Goal: Information Seeking & Learning: Learn about a topic

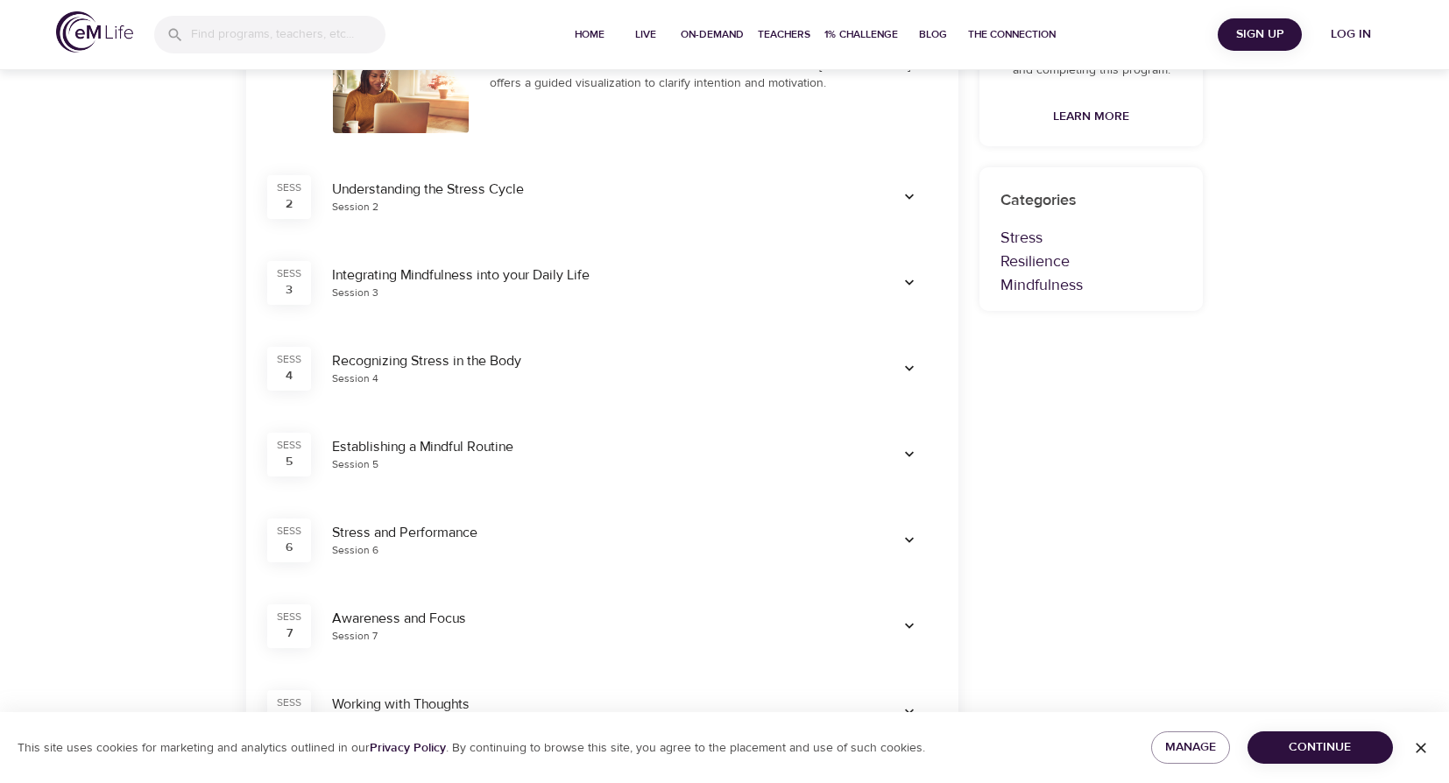
scroll to position [124, 0]
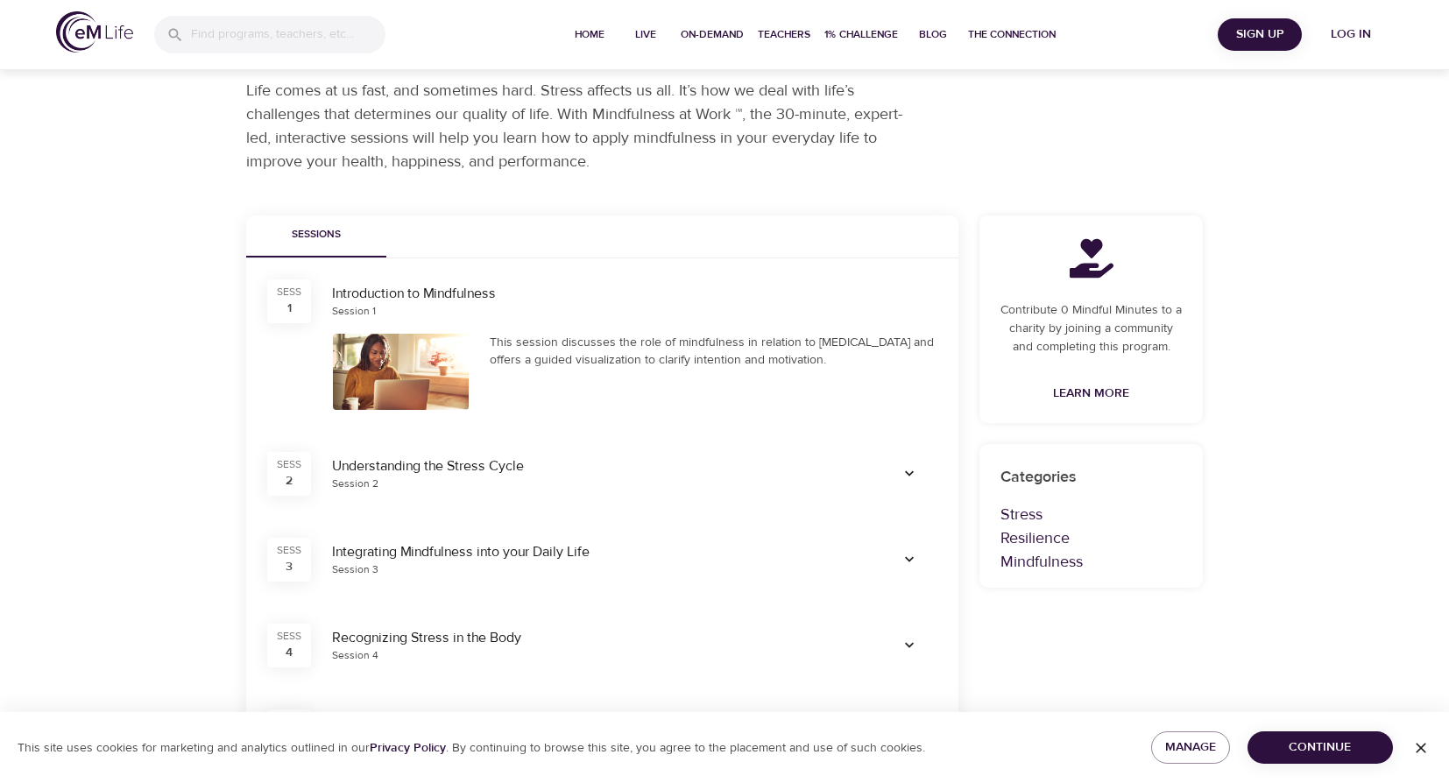
click at [1419, 750] on icon "button" at bounding box center [1421, 748] width 11 height 11
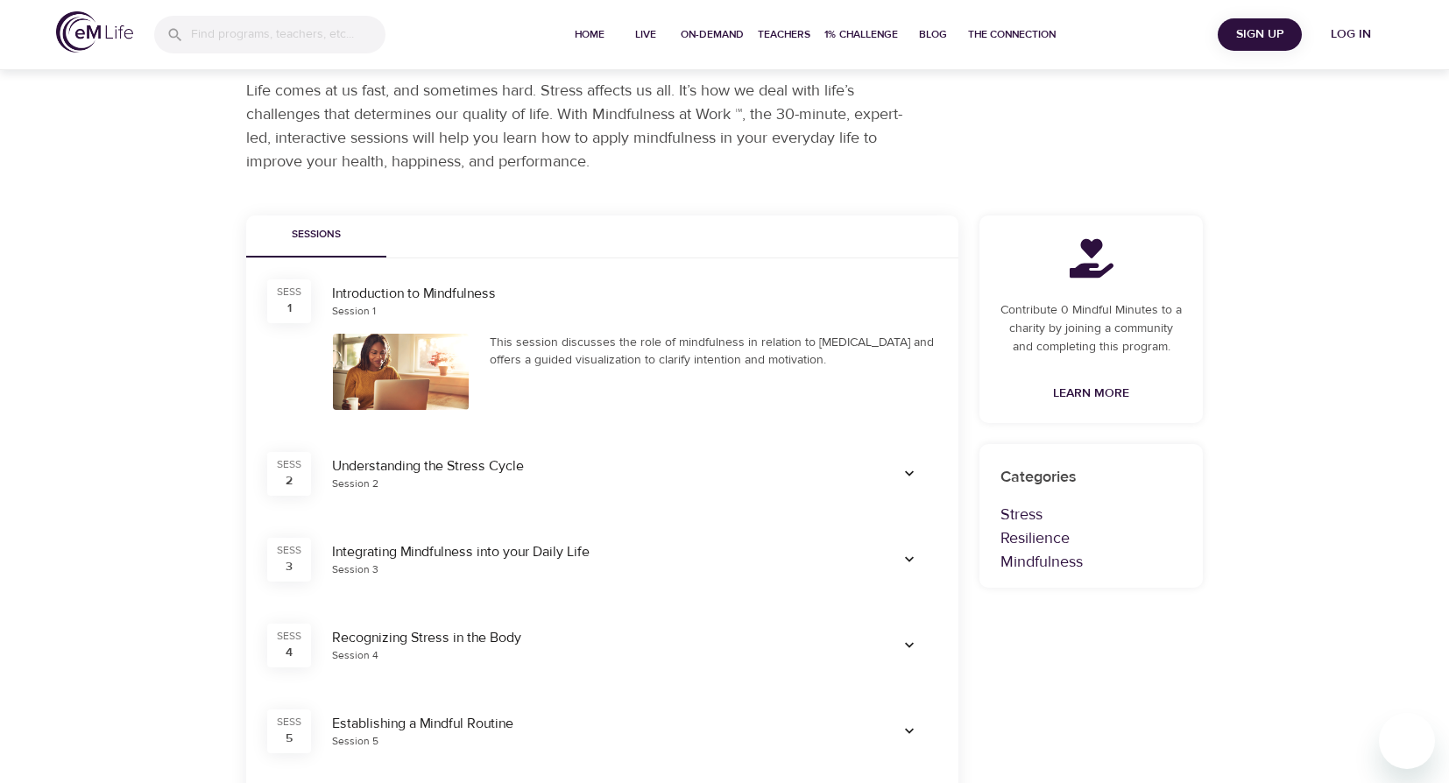
click at [917, 475] on icon "button" at bounding box center [910, 474] width 18 height 18
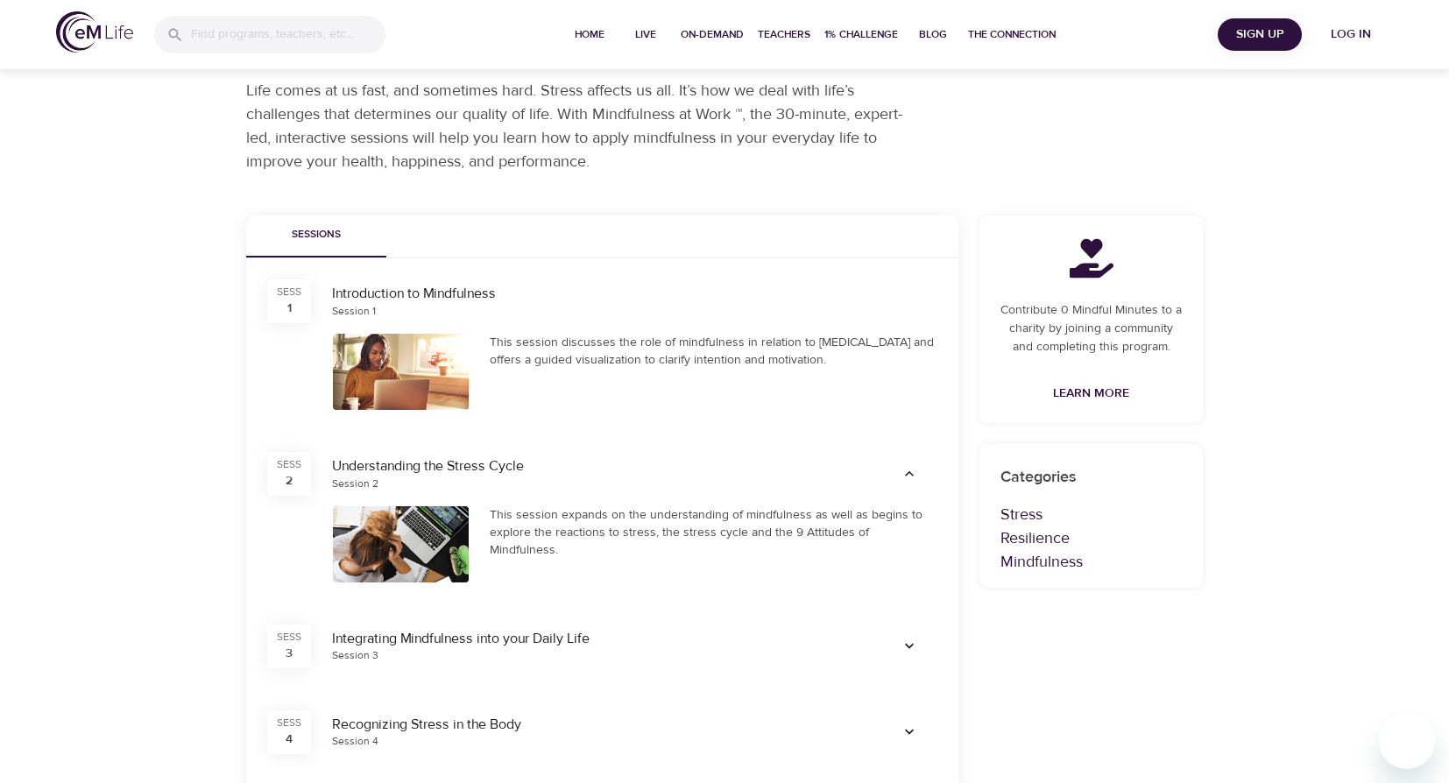
click at [916, 476] on icon "button" at bounding box center [910, 474] width 18 height 18
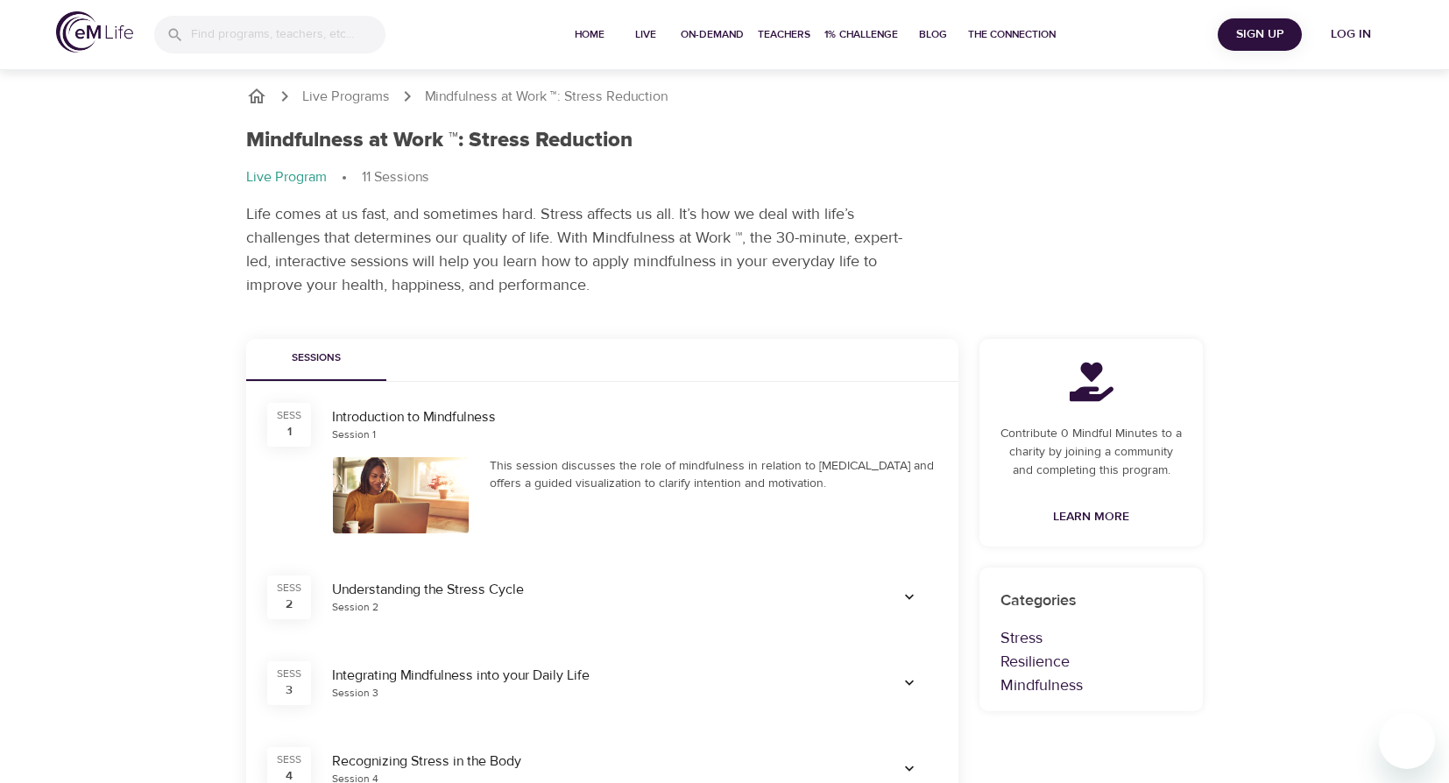
scroll to position [0, 0]
click at [1321, 36] on span "Log in" at bounding box center [1351, 35] width 70 height 22
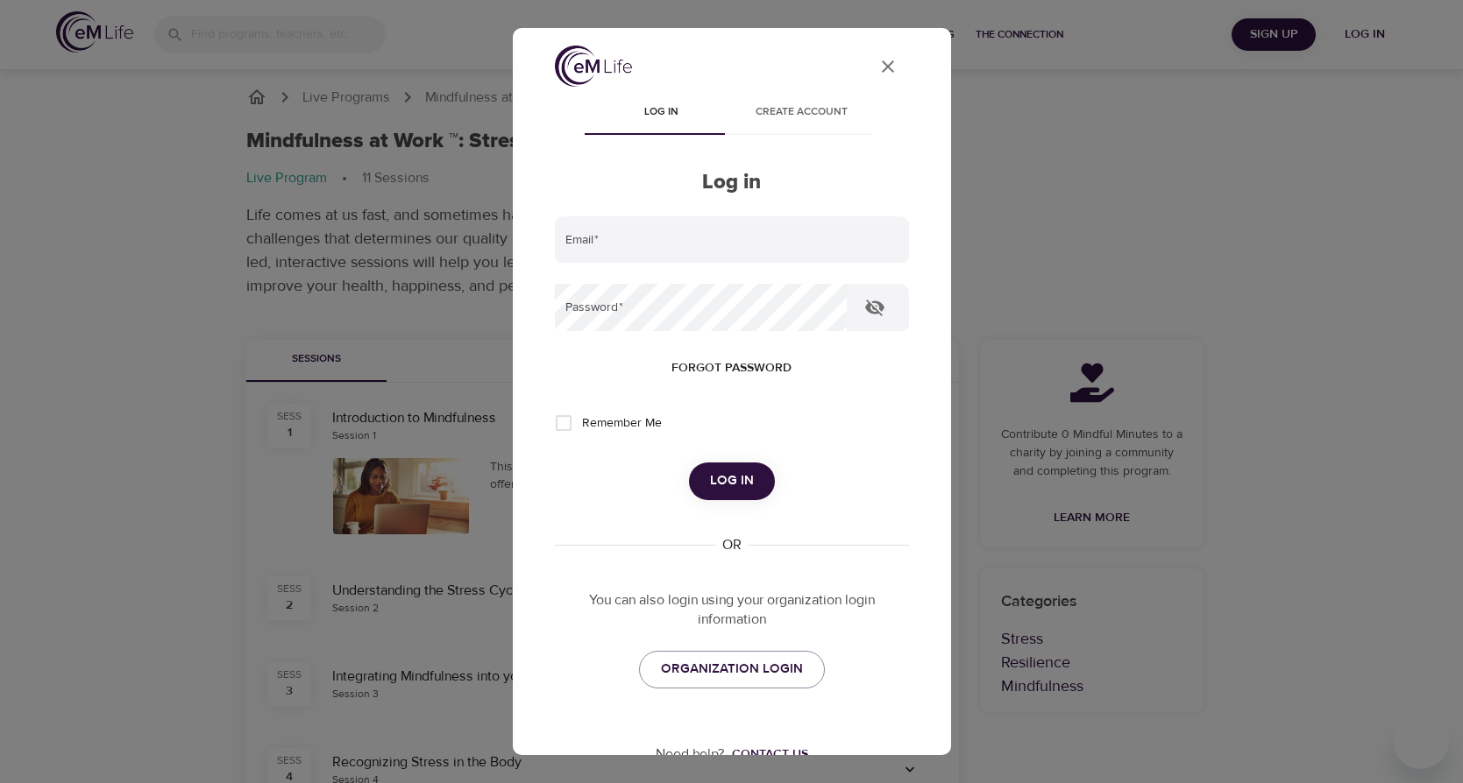
type input "crhausfeld@yahoo.com"
click at [636, 231] on input "crhausfeld@yahoo.com" at bounding box center [732, 239] width 354 height 47
click at [728, 457] on form "Email   * crhausfeld@yahoo.com Password   * Forgot password Remember Me Log in" at bounding box center [732, 358] width 354 height 284
click at [737, 477] on span "Log in" at bounding box center [732, 481] width 44 height 23
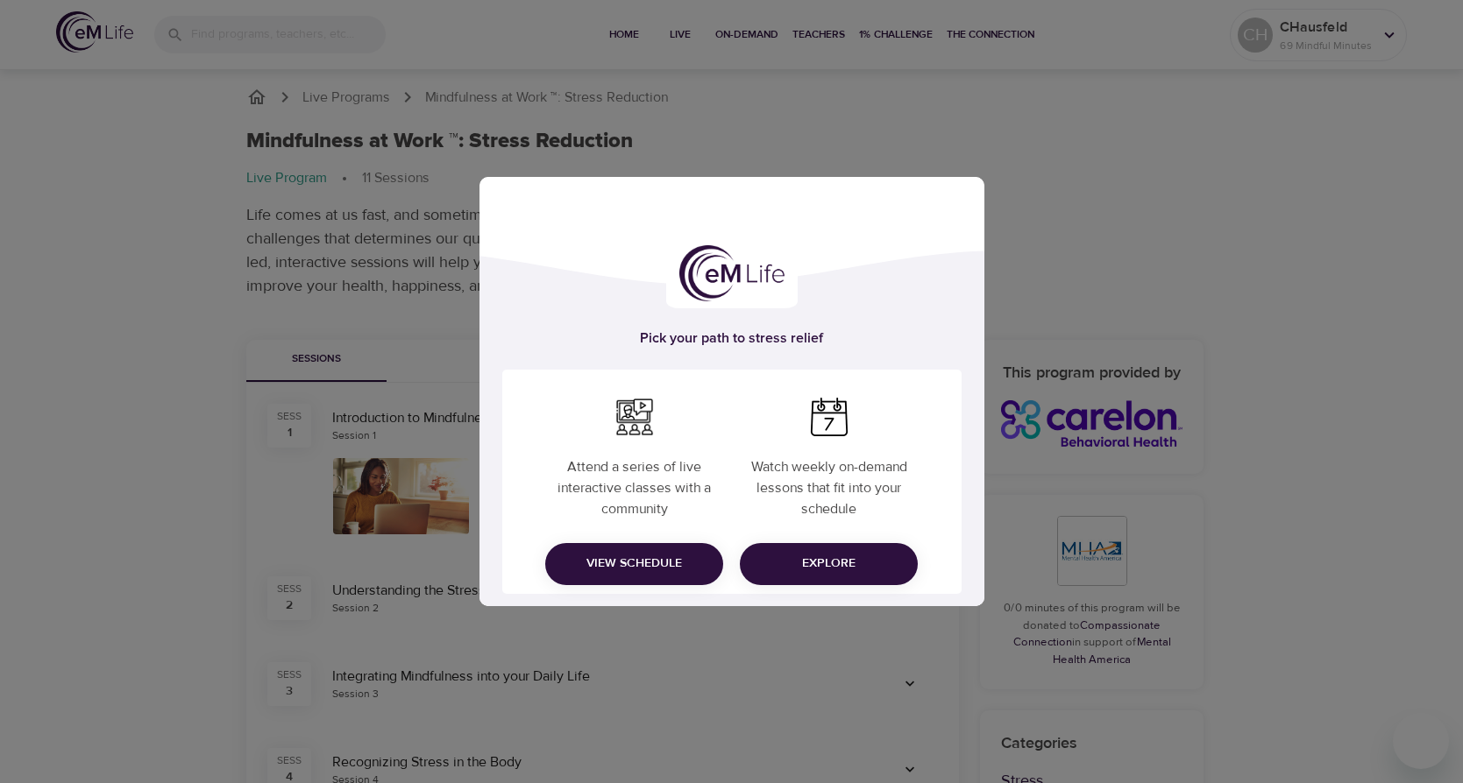
drag, startPoint x: 1148, startPoint y: 308, endPoint x: 1138, endPoint y: 312, distance: 10.3
click at [1148, 308] on div "Pick your path to stress relief Attend a series of live interactive classes wit…" at bounding box center [731, 391] width 1463 height 783
click at [639, 574] on span "View Schedule" at bounding box center [634, 564] width 150 height 22
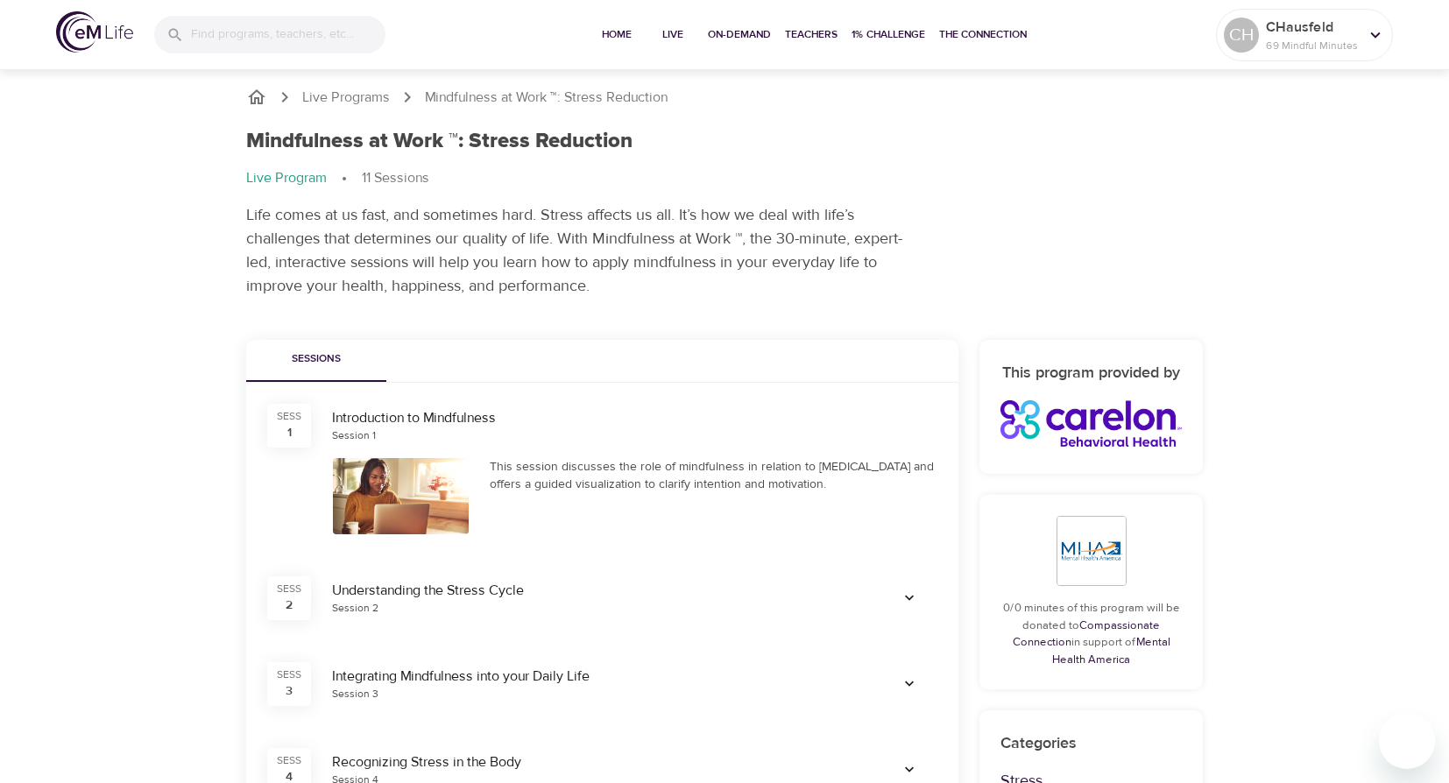
click at [273, 431] on div "SESS 1" at bounding box center [289, 426] width 44 height 44
click at [910, 590] on icon "button" at bounding box center [910, 599] width 18 height 18
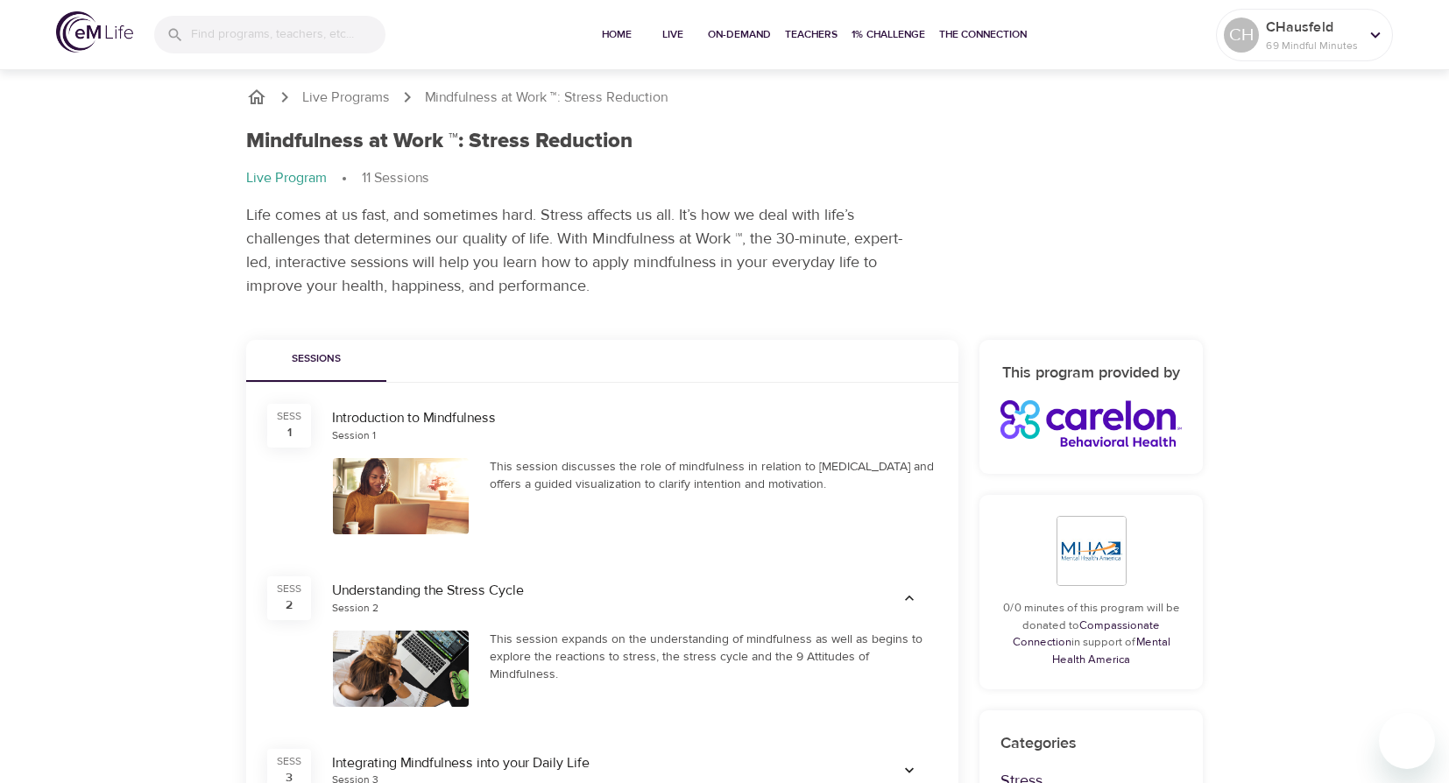
click at [910, 599] on icon "button" at bounding box center [910, 599] width 18 height 18
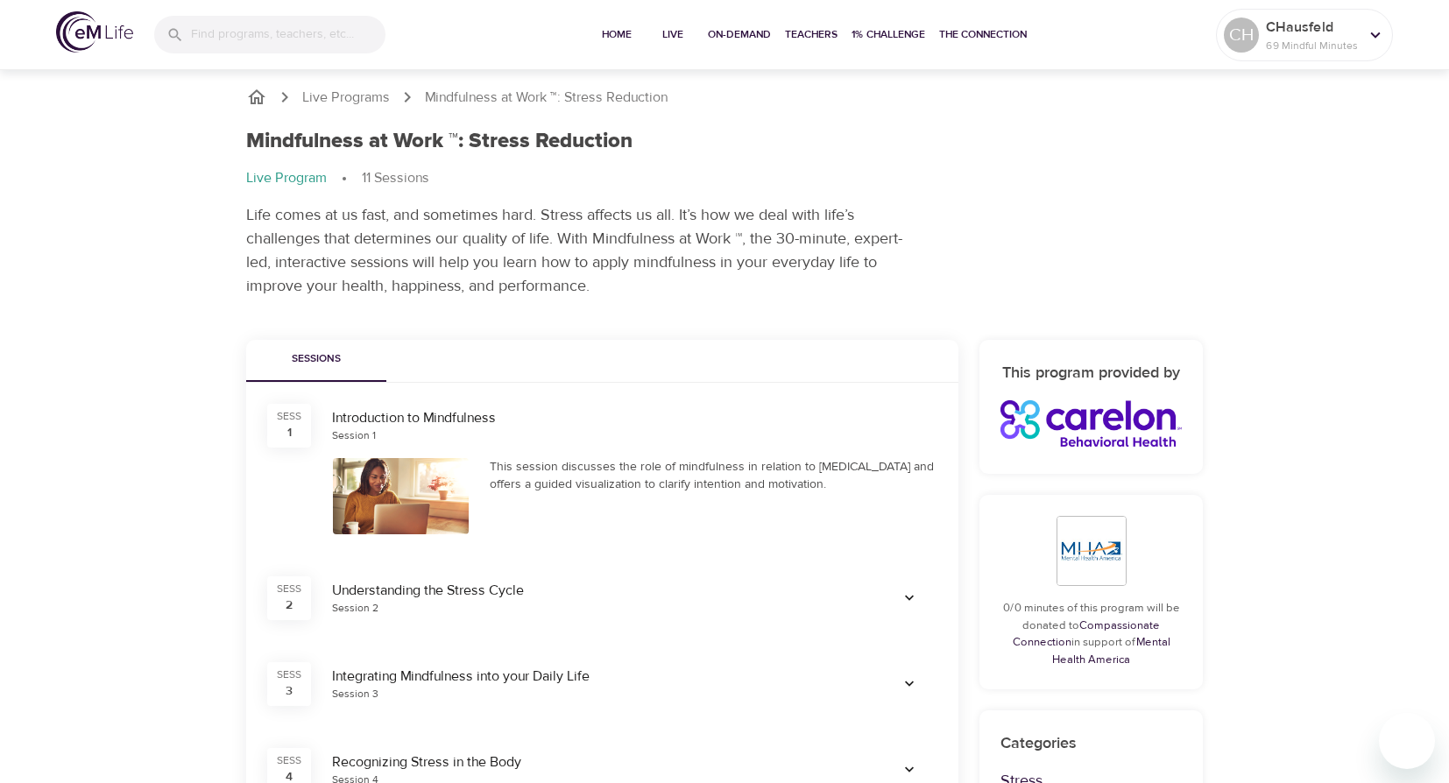
click at [515, 451] on div "This session discusses the role of mindfulness in relation to [MEDICAL_DATA] an…" at bounding box center [714, 496] width 470 height 97
click at [457, 482] on div at bounding box center [401, 496] width 136 height 76
